Goal: Transaction & Acquisition: Purchase product/service

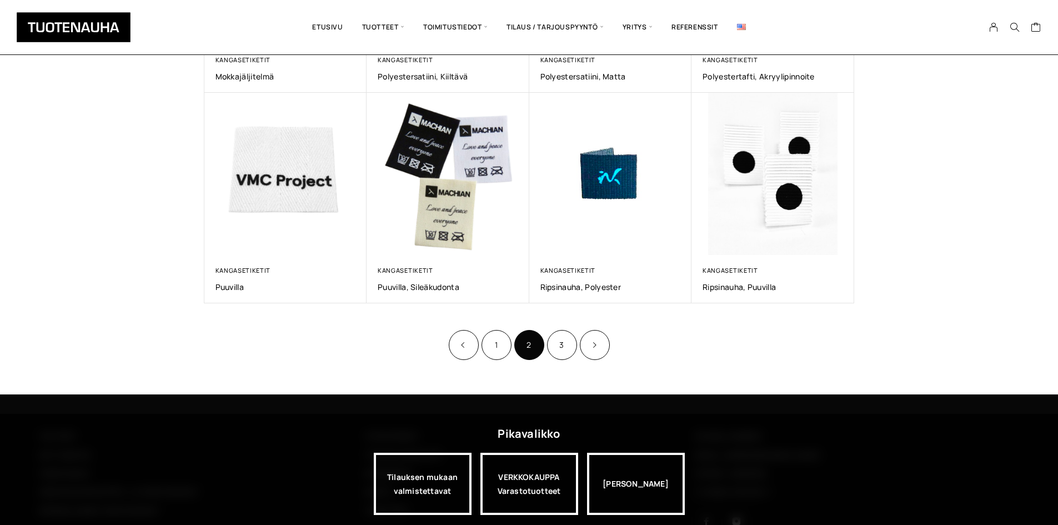
scroll to position [611, 0]
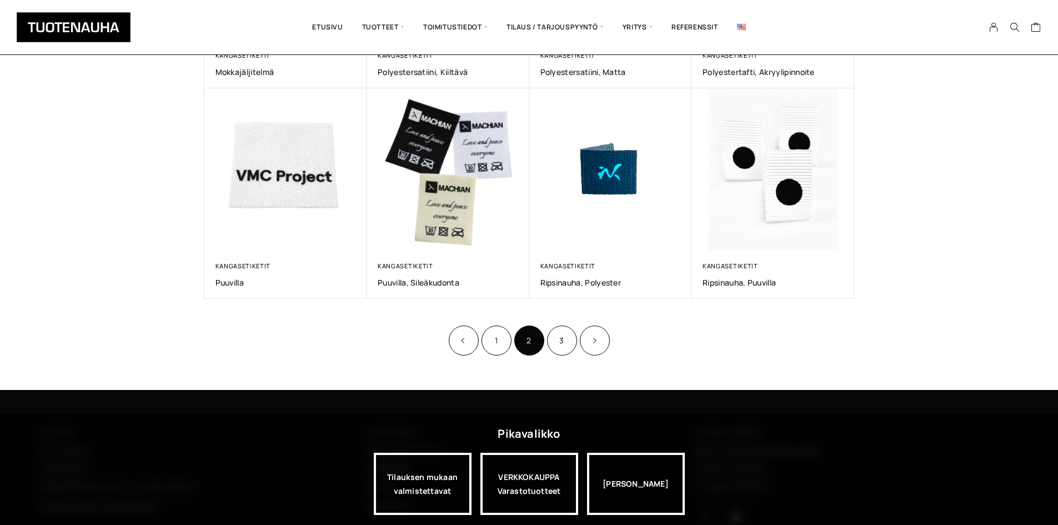
drag, startPoint x: 563, startPoint y: 348, endPoint x: 555, endPoint y: 359, distance: 13.9
click at [563, 348] on link "3" at bounding box center [562, 340] width 30 height 30
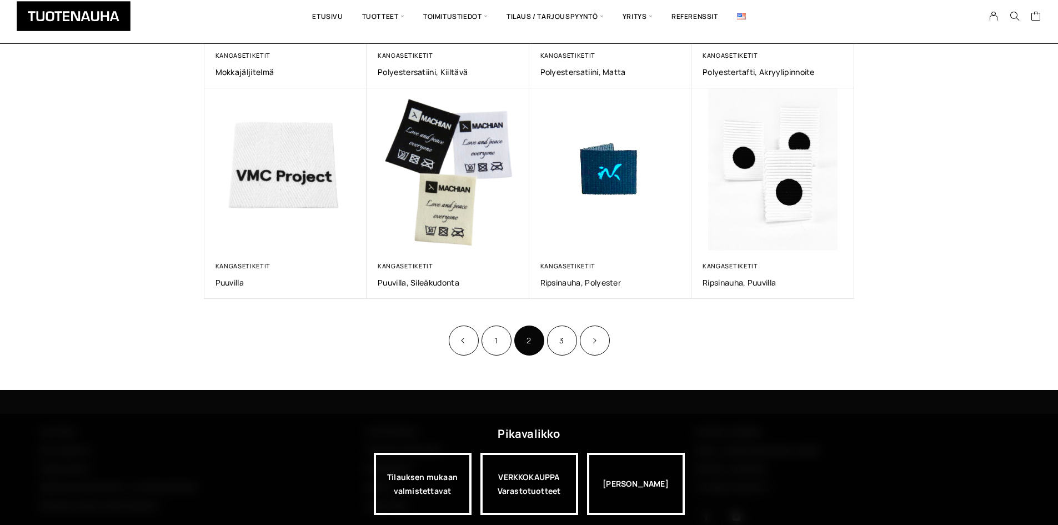
scroll to position [611, 0]
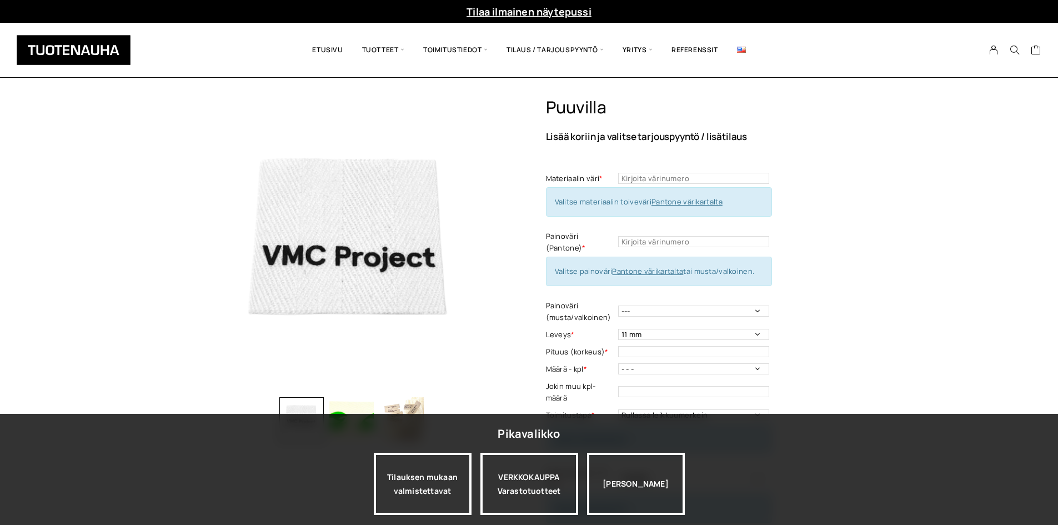
click at [123, 117] on div "Puuvilla Lisää koriin ja valitse tarjouspyyntö / lisätilaus Materiaalin väri * …" at bounding box center [529, 516] width 1058 height 838
